Goal: Transaction & Acquisition: Purchase product/service

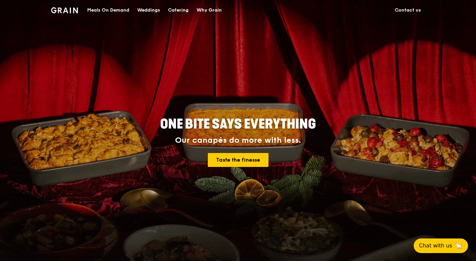
click at [179, 9] on div "Catering" at bounding box center [178, 10] width 21 height 20
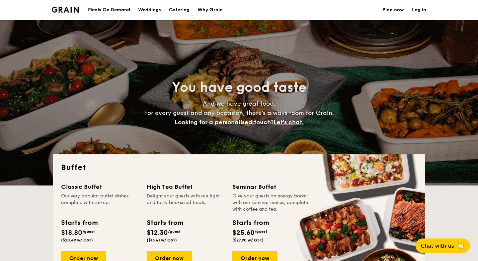
select select
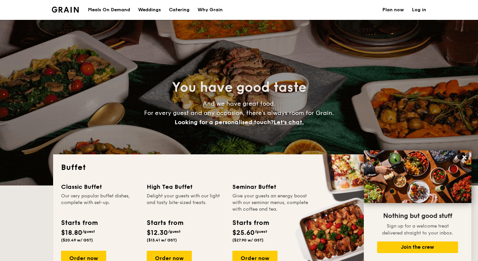
click at [114, 11] on div "Meals On Demand" at bounding box center [109, 10] width 42 height 20
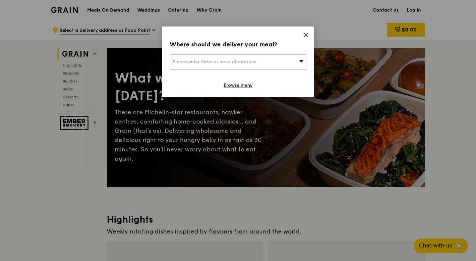
click at [305, 35] on icon at bounding box center [306, 35] width 4 height 4
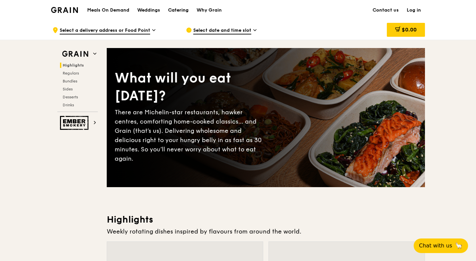
click at [181, 10] on div "Catering" at bounding box center [178, 10] width 21 height 20
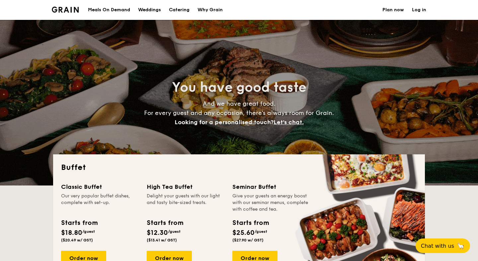
select select
click at [115, 8] on div "Meals On Demand" at bounding box center [109, 10] width 42 height 20
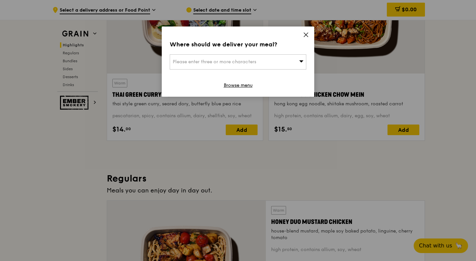
click at [304, 36] on icon at bounding box center [306, 35] width 6 height 6
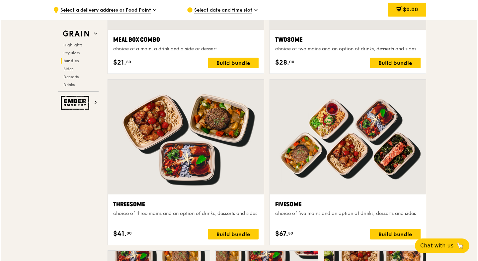
scroll to position [1242, 0]
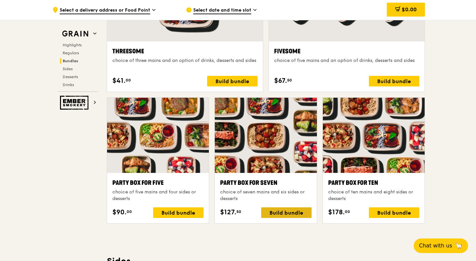
click at [290, 210] on div "Build bundle" at bounding box center [286, 213] width 50 height 11
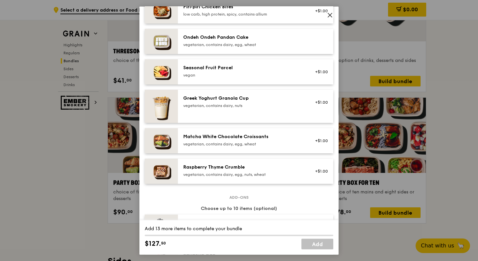
scroll to position [511, 0]
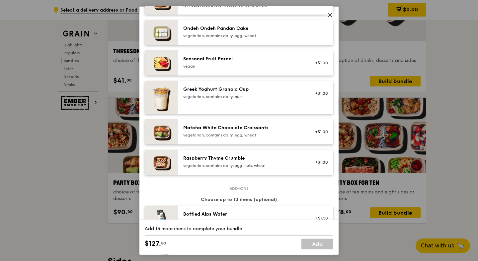
click at [328, 15] on icon at bounding box center [330, 15] width 6 height 6
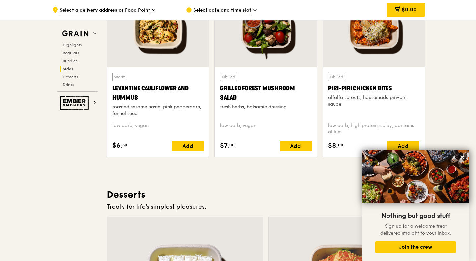
scroll to position [1713, 0]
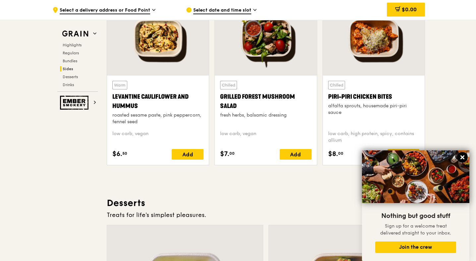
click at [464, 154] on button at bounding box center [462, 157] width 11 height 11
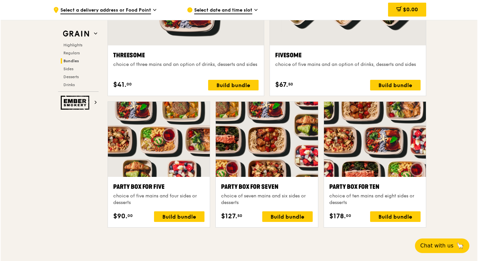
scroll to position [1238, 0]
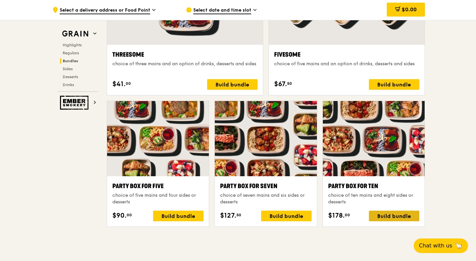
click at [379, 221] on div "Build bundle" at bounding box center [394, 216] width 50 height 11
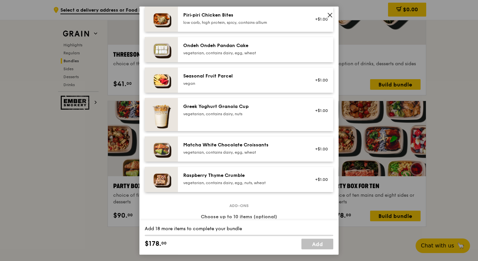
scroll to position [460, 0]
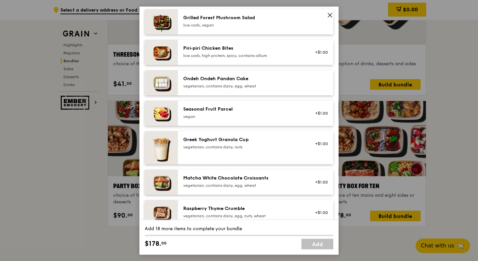
click at [332, 14] on icon at bounding box center [330, 15] width 6 height 6
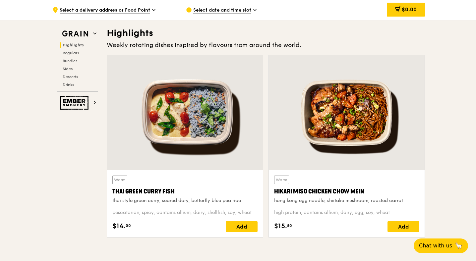
scroll to position [198, 0]
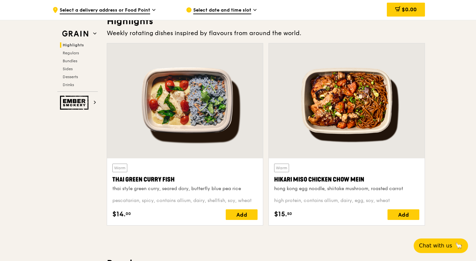
click at [118, 188] on div "thai style green curry, seared dory, butterfly blue pea rice" at bounding box center [184, 189] width 145 height 7
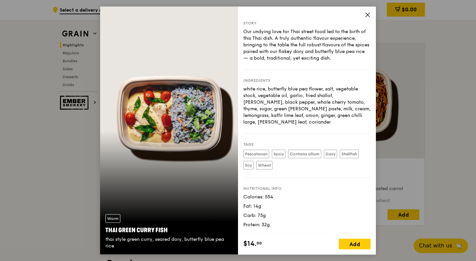
click at [367, 14] on icon at bounding box center [368, 15] width 4 height 4
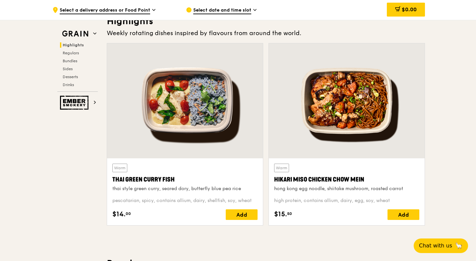
click at [367, 108] on div at bounding box center [347, 100] width 156 height 115
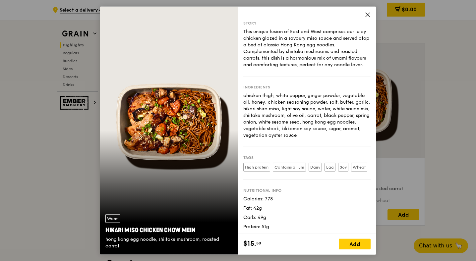
click at [371, 13] on div "Story This unique fusion of East and West comprises our juicy chicken glazed in…" at bounding box center [307, 120] width 138 height 227
click at [365, 12] on icon at bounding box center [368, 15] width 6 height 6
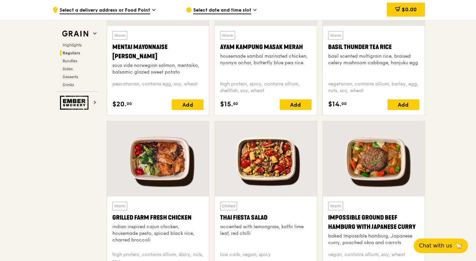
scroll to position [663, 0]
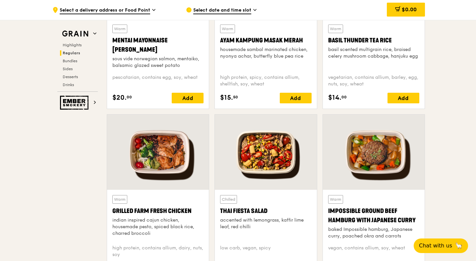
click at [150, 175] on div at bounding box center [158, 152] width 102 height 75
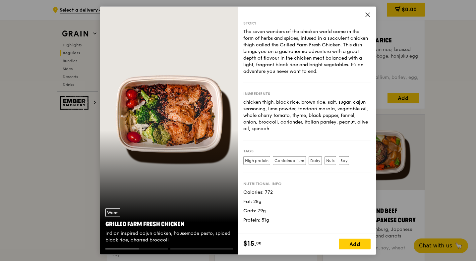
click at [365, 15] on icon at bounding box center [368, 15] width 6 height 6
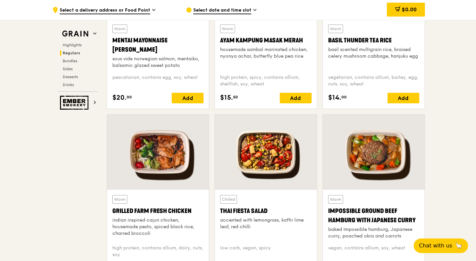
click at [161, 141] on div at bounding box center [158, 152] width 102 height 75
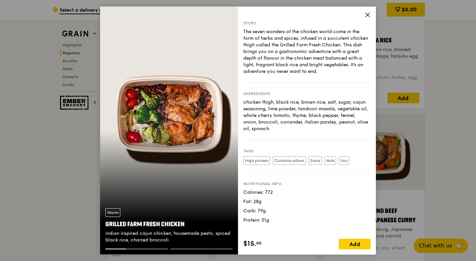
click at [367, 17] on icon at bounding box center [368, 15] width 6 height 6
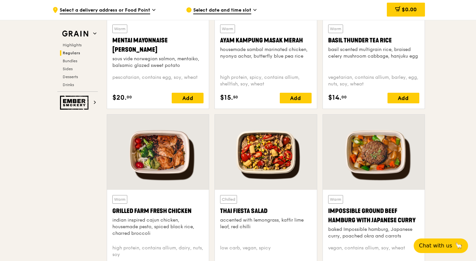
click at [367, 140] on div at bounding box center [374, 152] width 102 height 75
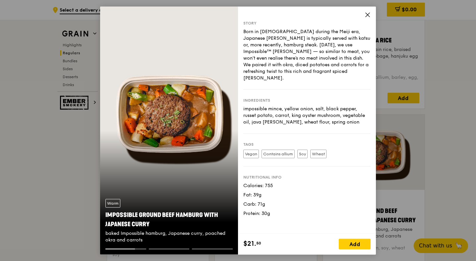
click at [368, 13] on icon at bounding box center [368, 15] width 6 height 6
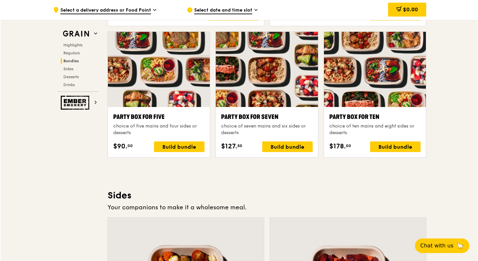
scroll to position [1307, 0]
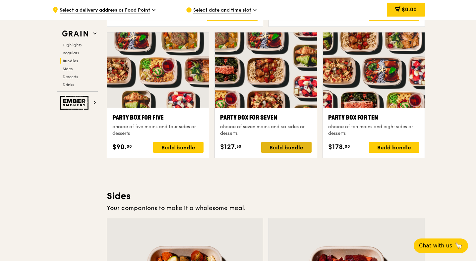
click at [274, 144] on div "Build bundle" at bounding box center [286, 147] width 50 height 11
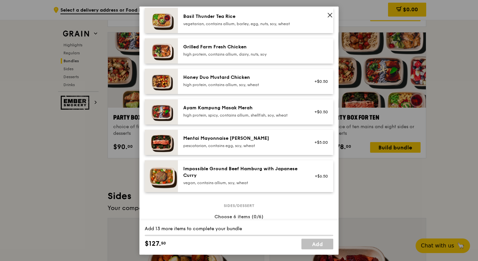
scroll to position [156, 0]
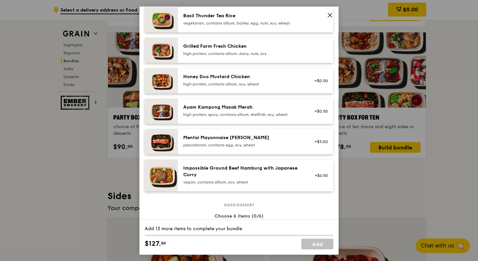
click at [326, 14] on span at bounding box center [329, 15] width 9 height 9
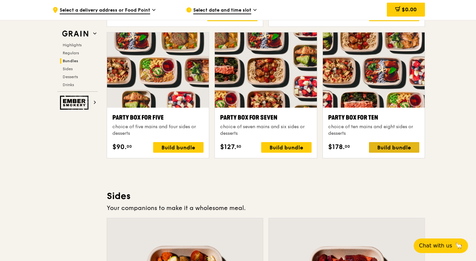
click at [395, 148] on div "Build bundle" at bounding box center [394, 147] width 50 height 11
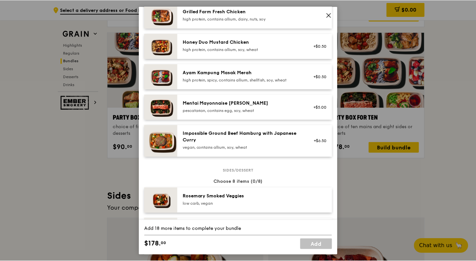
scroll to position [195, 0]
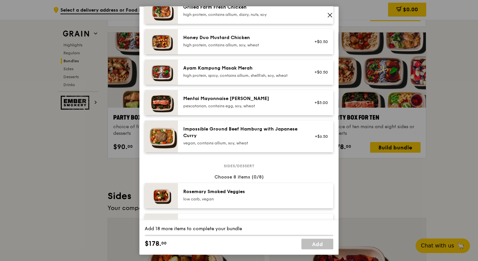
click at [327, 20] on span at bounding box center [330, 16] width 6 height 7
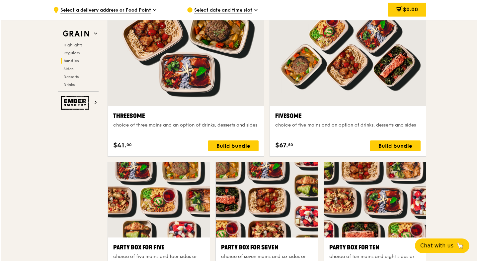
scroll to position [1183, 0]
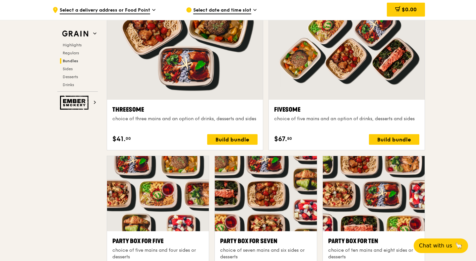
click at [301, 213] on div at bounding box center [266, 193] width 102 height 75
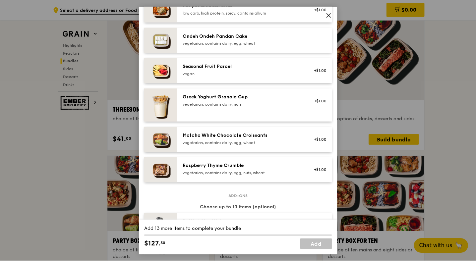
scroll to position [505, 0]
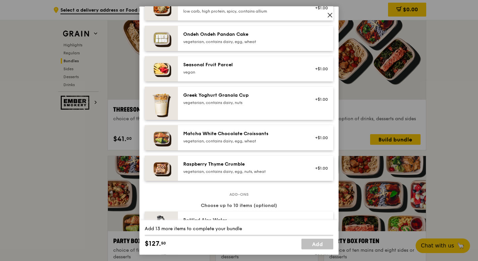
click at [330, 13] on icon at bounding box center [330, 15] width 6 height 6
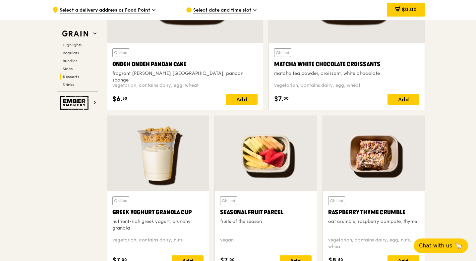
scroll to position [2014, 0]
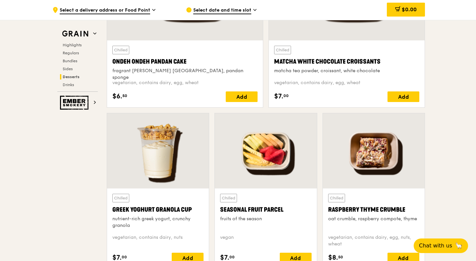
click at [376, 167] on div at bounding box center [374, 150] width 102 height 75
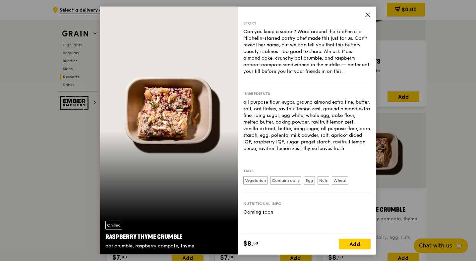
click at [367, 17] on icon at bounding box center [368, 15] width 6 height 6
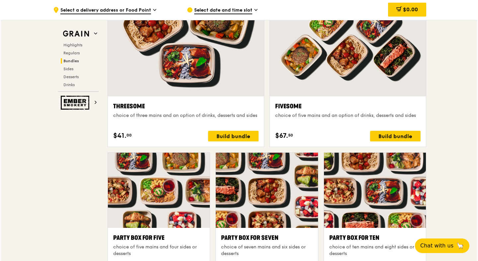
scroll to position [1233, 0]
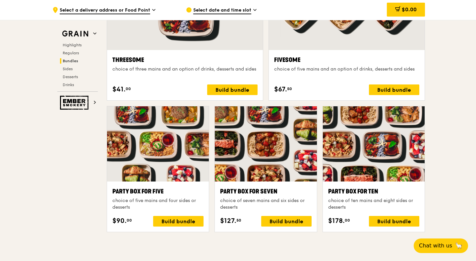
click at [279, 142] on div at bounding box center [266, 143] width 102 height 75
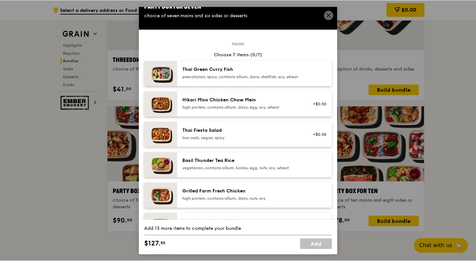
scroll to position [9, 0]
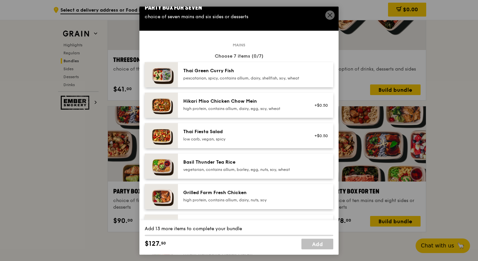
click at [327, 17] on icon at bounding box center [330, 15] width 6 height 6
